Goal: Navigation & Orientation: Understand site structure

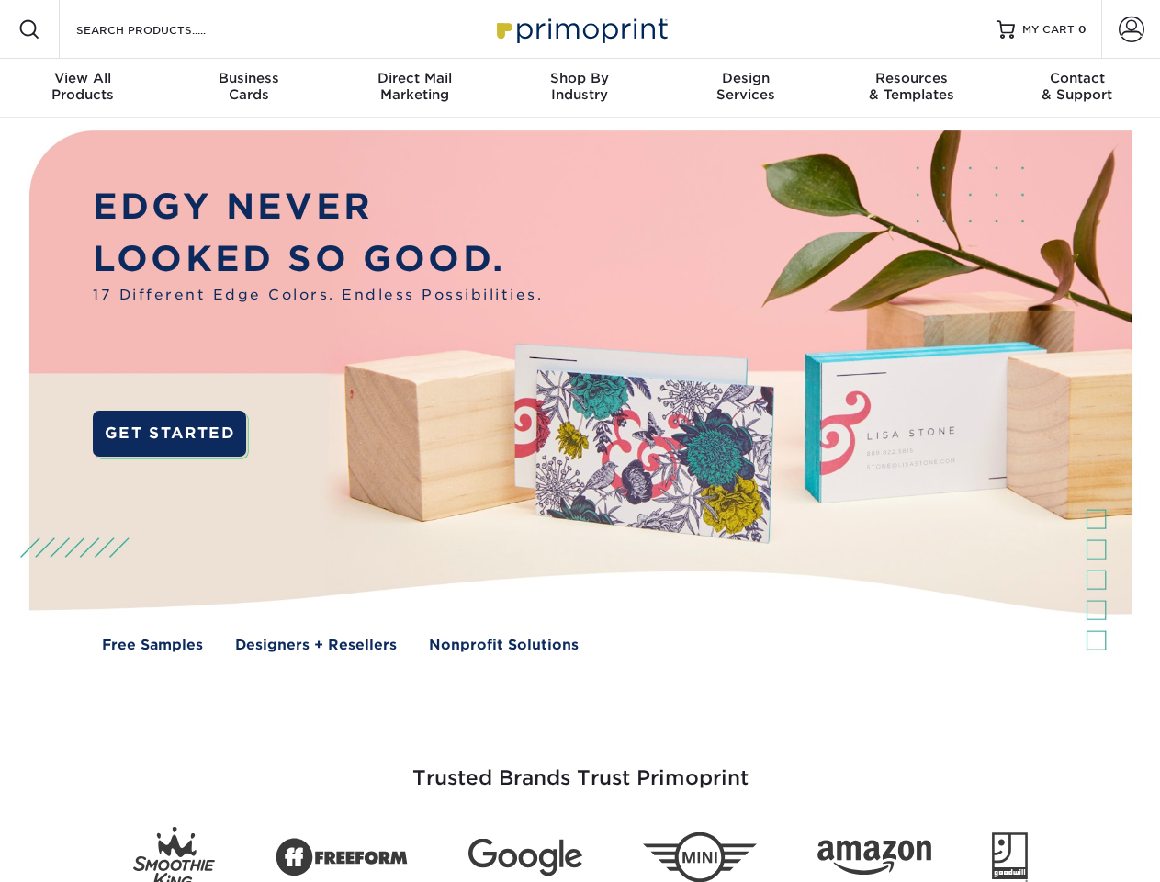
click at [580, 441] on img at bounding box center [580, 405] width 1148 height 574
click at [29, 29] on span at bounding box center [29, 29] width 22 height 22
click at [1131, 29] on span at bounding box center [1132, 30] width 26 height 26
click at [83, 88] on div "View All Products" at bounding box center [82, 86] width 165 height 33
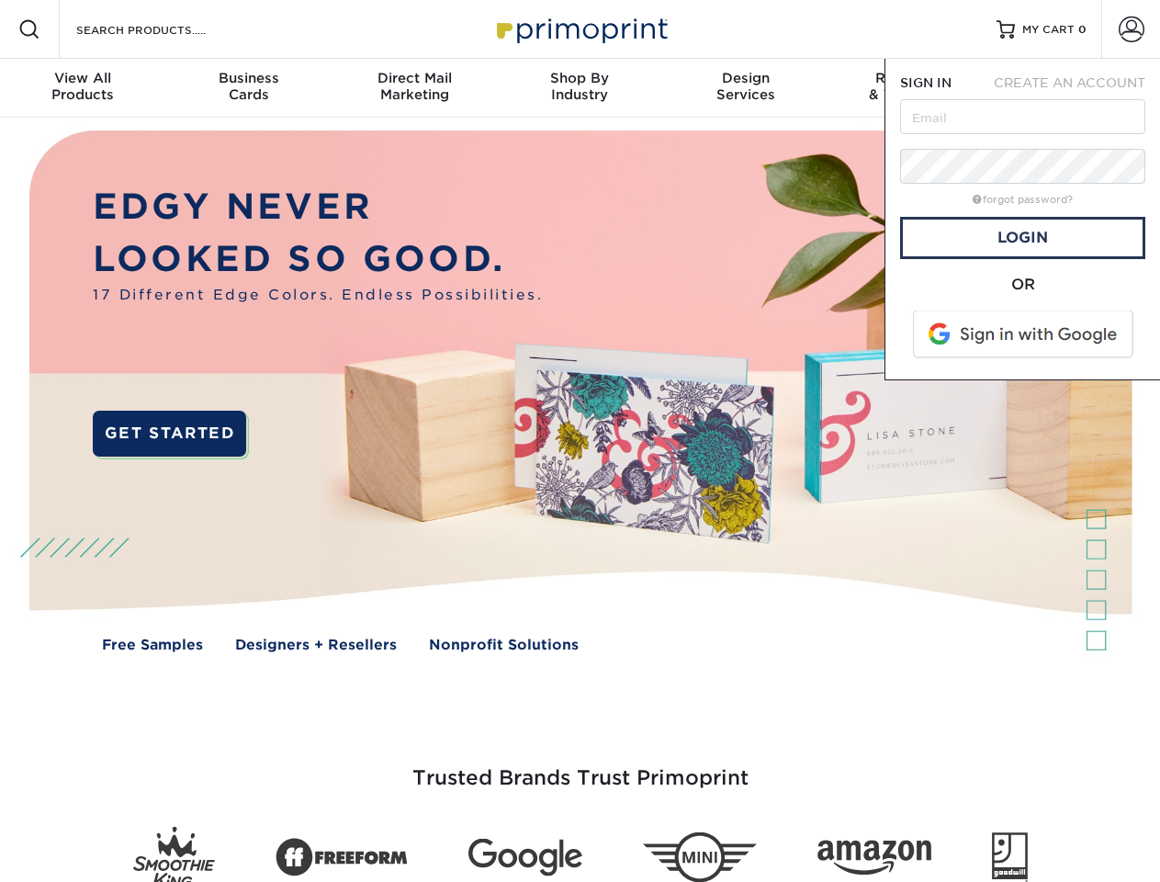
click at [248, 88] on div "Business Cards" at bounding box center [247, 86] width 165 height 33
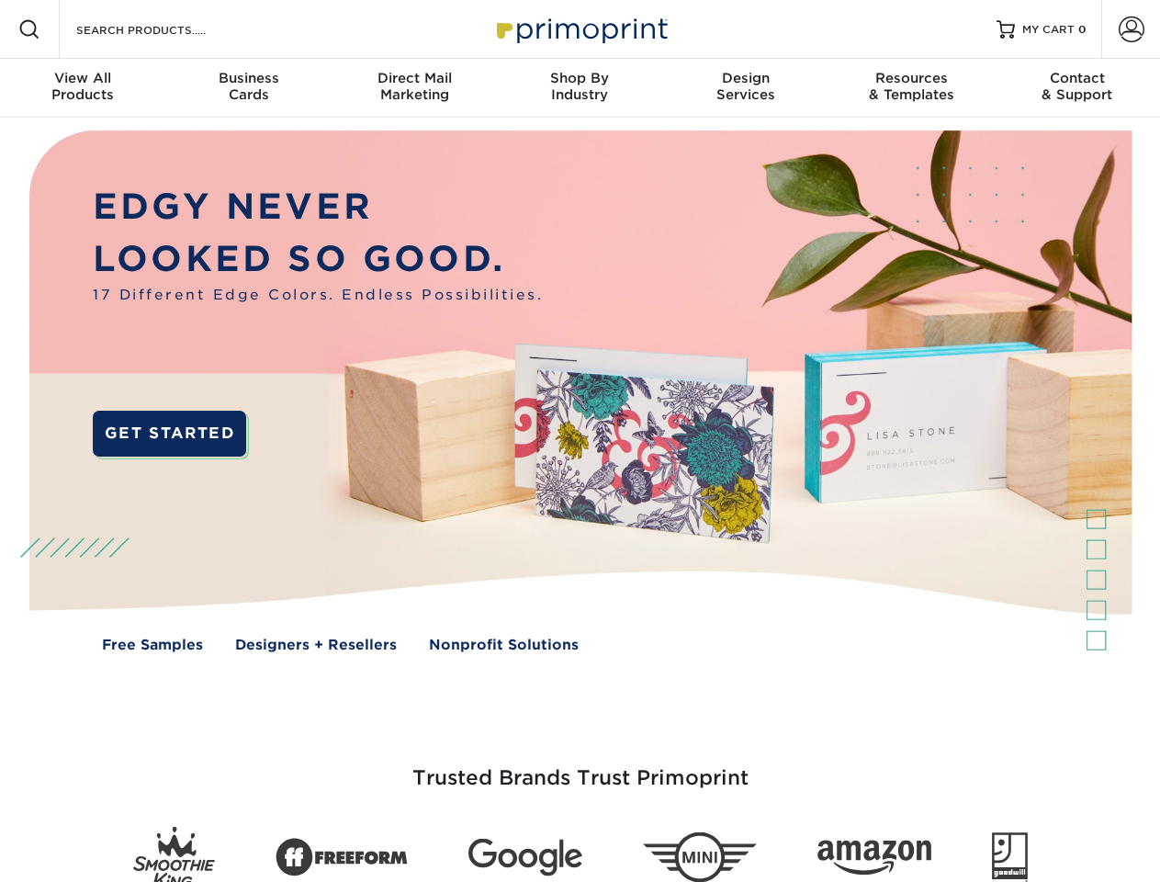
click at [414, 88] on div "Direct Mail Marketing" at bounding box center [414, 86] width 165 height 33
click at [580, 88] on div "Shop By Industry" at bounding box center [579, 86] width 165 height 33
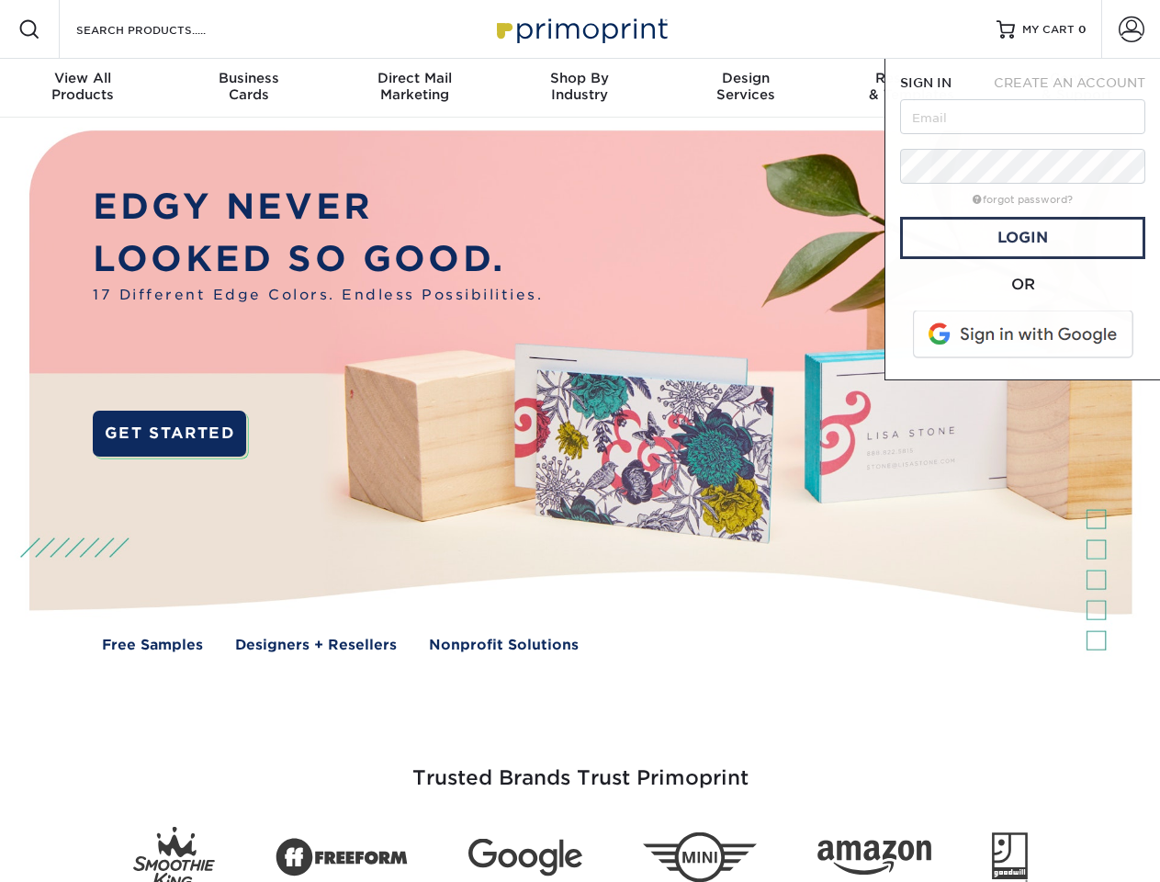
click at [746, 88] on div "Design Services" at bounding box center [745, 86] width 165 height 33
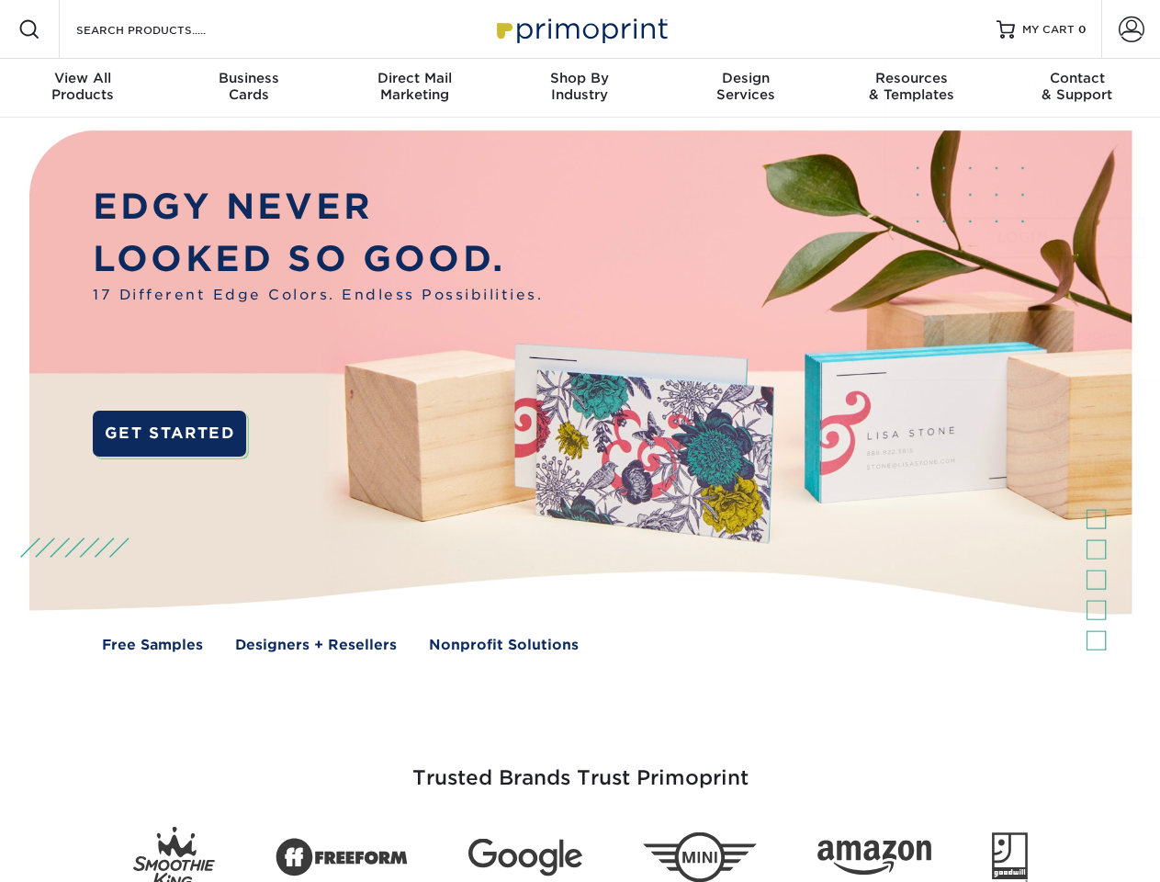
click at [911, 88] on span "SIGN IN" at bounding box center [925, 82] width 51 height 15
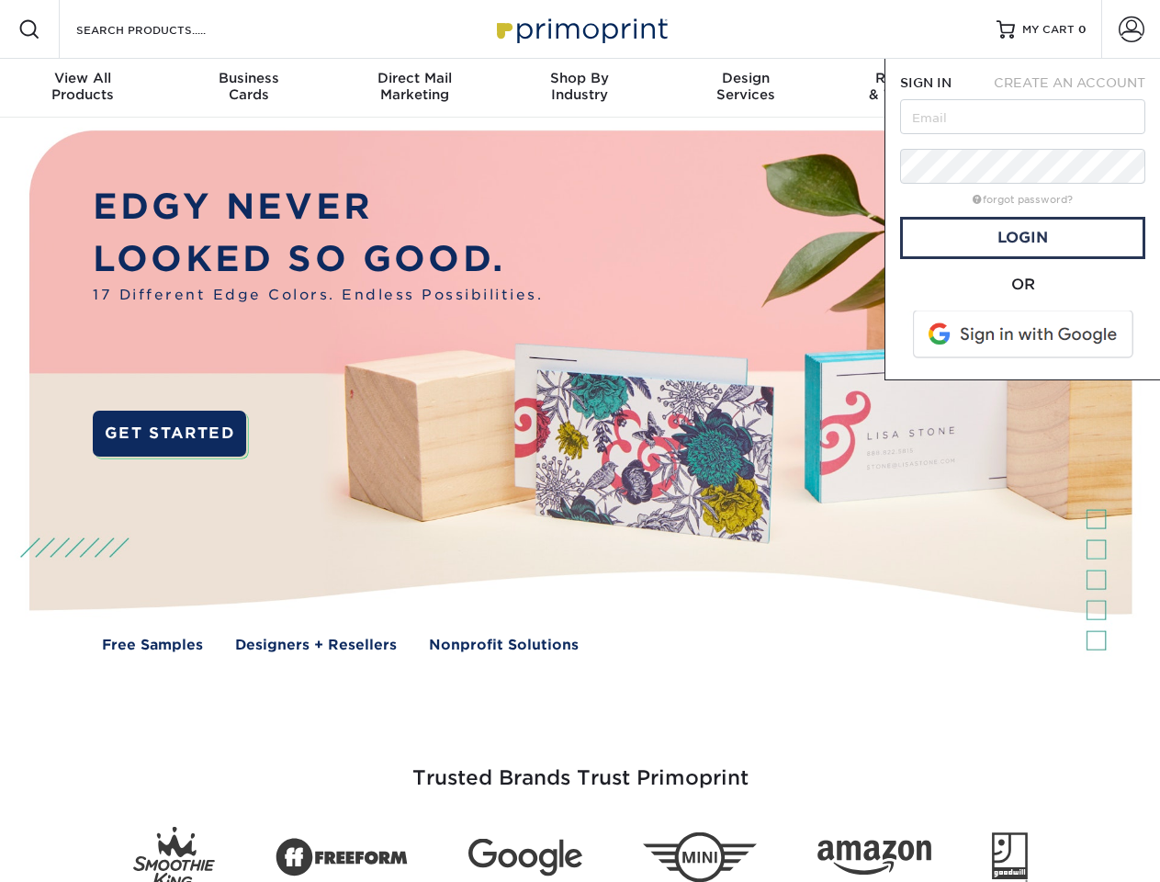
click at [1078, 88] on div "Contact & Support" at bounding box center [1077, 86] width 165 height 33
